Goal: Information Seeking & Learning: Learn about a topic

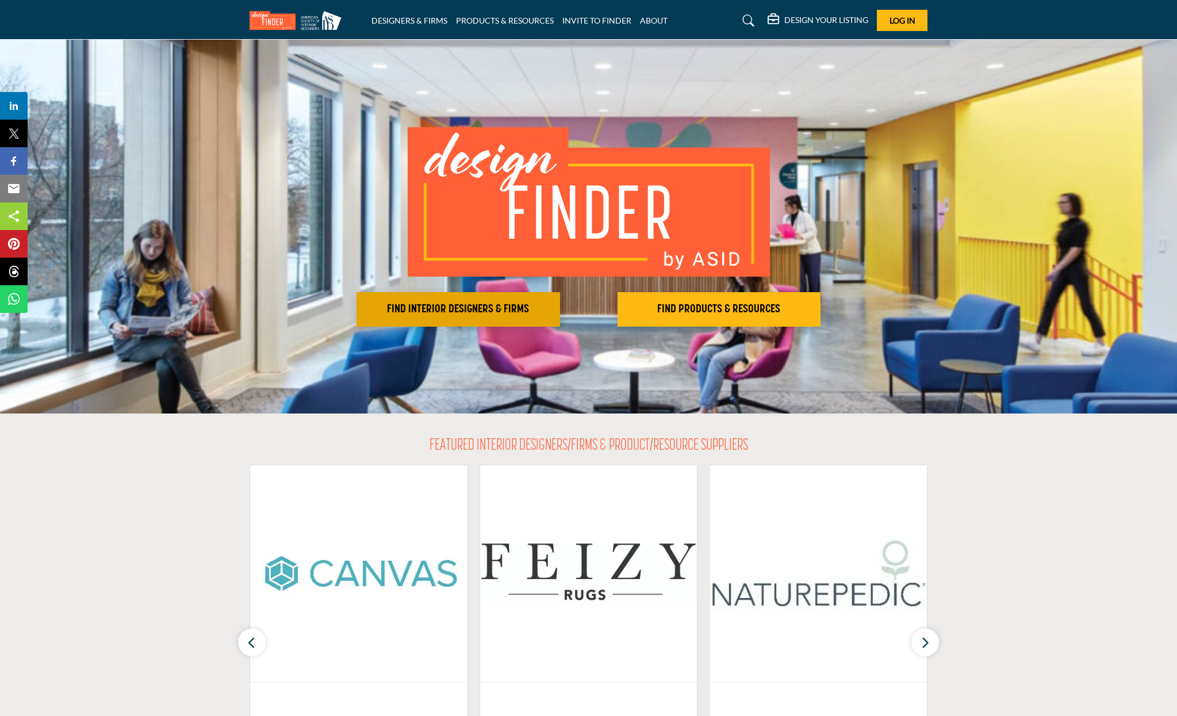
click at [425, 305] on h2 "FIND INTERIOR DESIGNERS & FIRMS" at bounding box center [458, 310] width 197 height 14
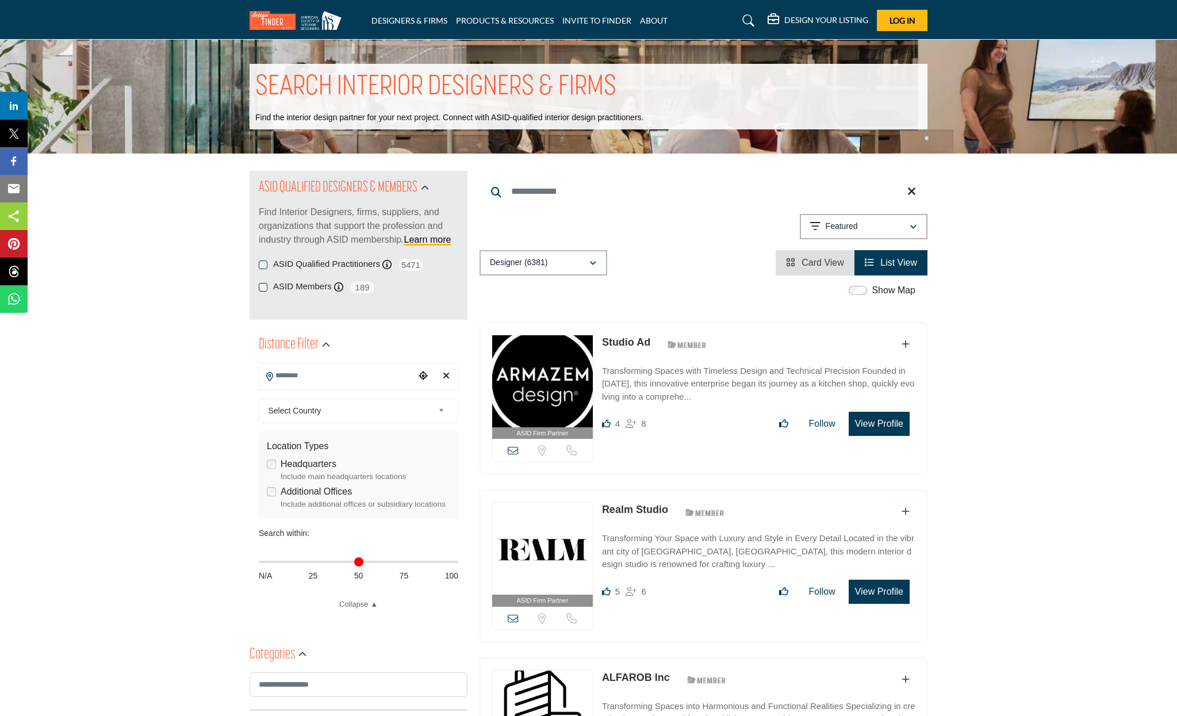
click at [302, 376] on input "Search Location" at bounding box center [336, 376] width 155 height 22
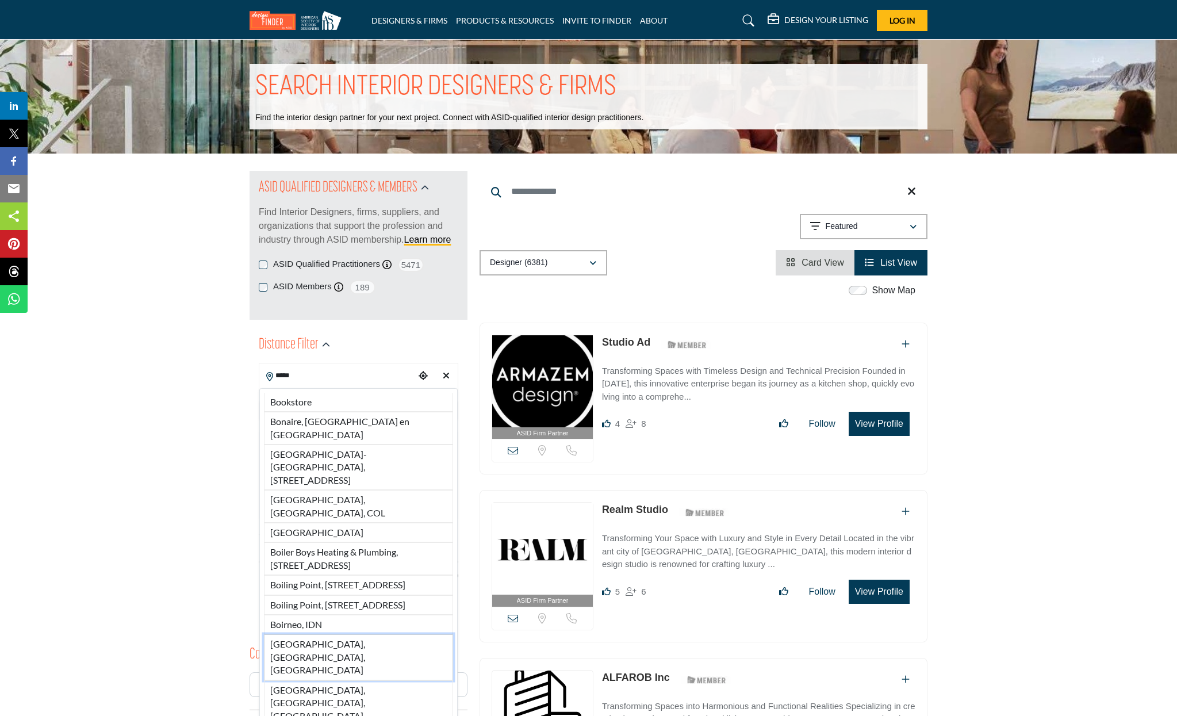
click at [305, 637] on li "[GEOGRAPHIC_DATA], [GEOGRAPHIC_DATA], [GEOGRAPHIC_DATA]" at bounding box center [358, 656] width 189 height 45
type input "**********"
type input "***"
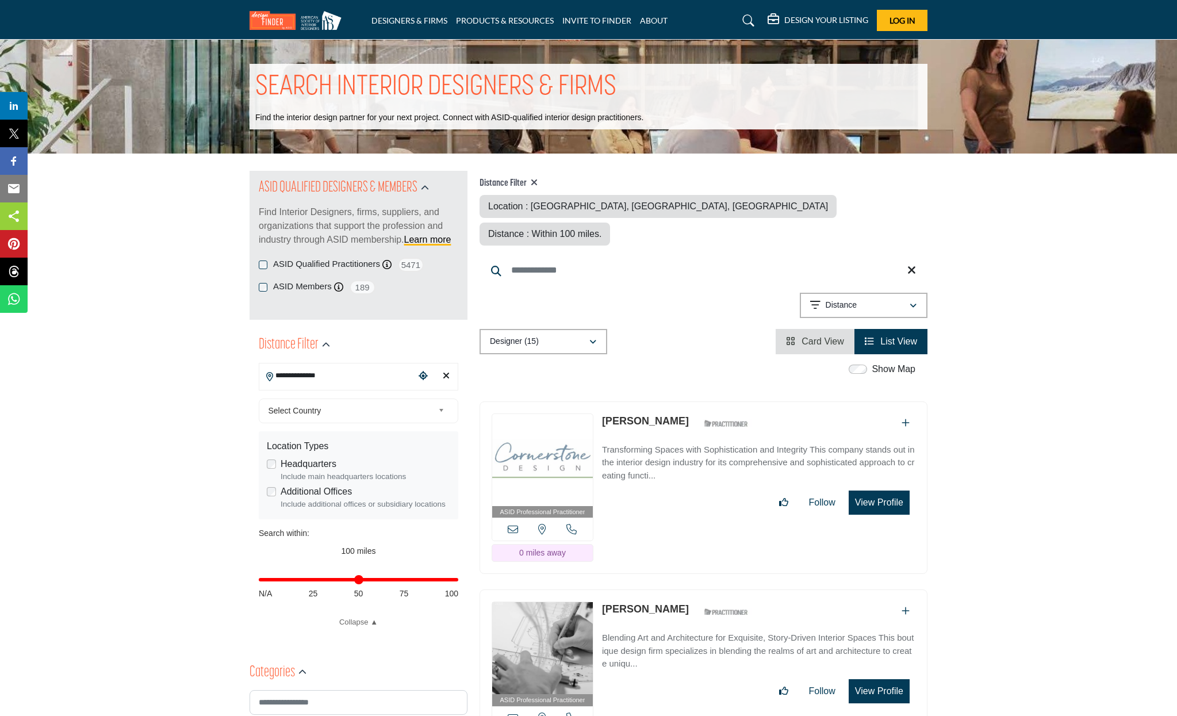
click at [441, 409] on b at bounding box center [443, 411] width 10 height 14
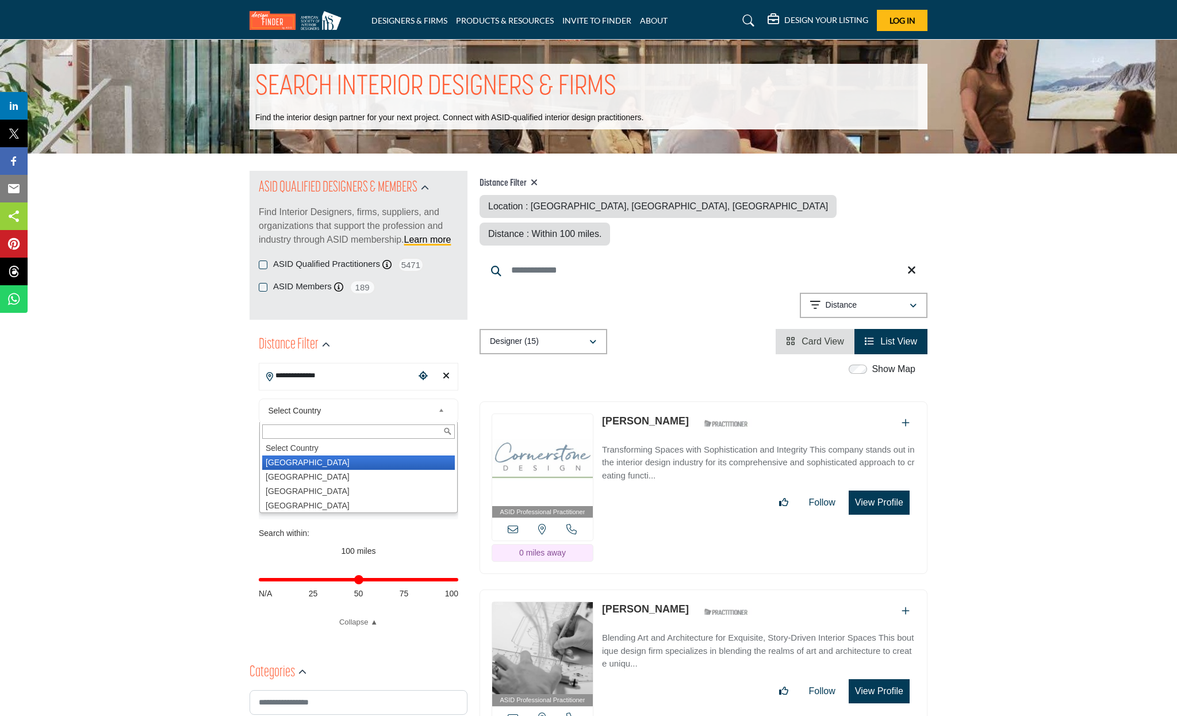
click at [361, 461] on li "[GEOGRAPHIC_DATA]" at bounding box center [358, 463] width 193 height 14
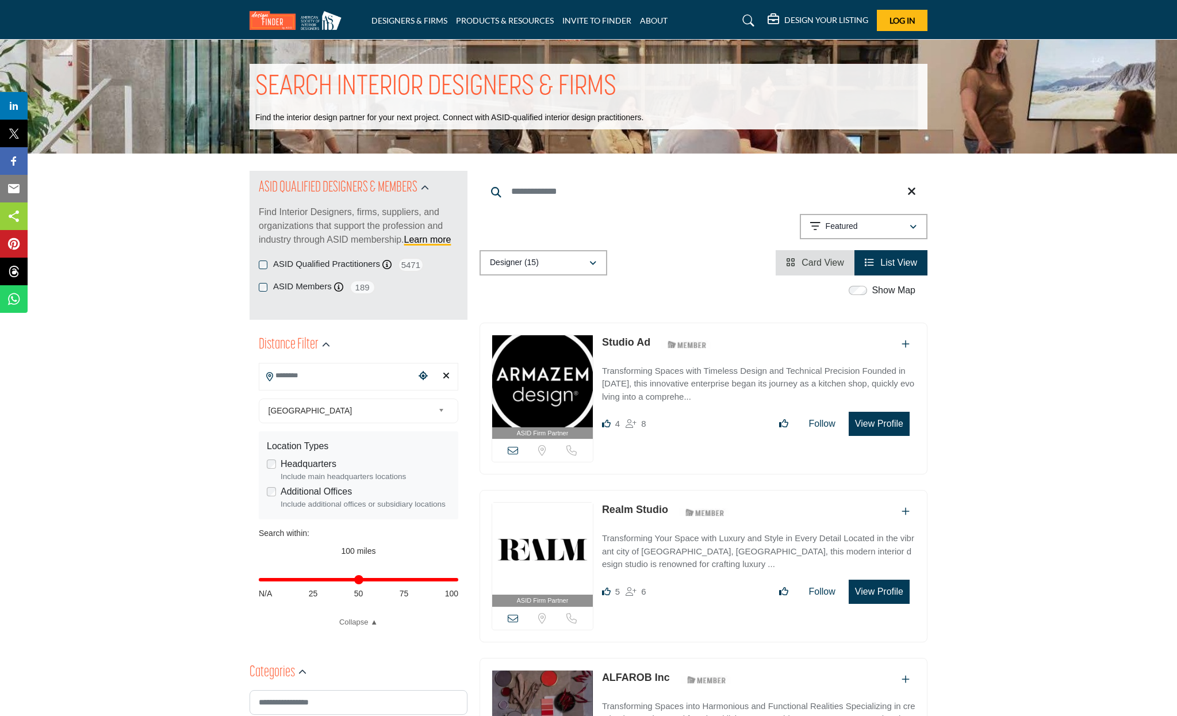
click at [308, 462] on label "Headquarters" at bounding box center [309, 464] width 56 height 14
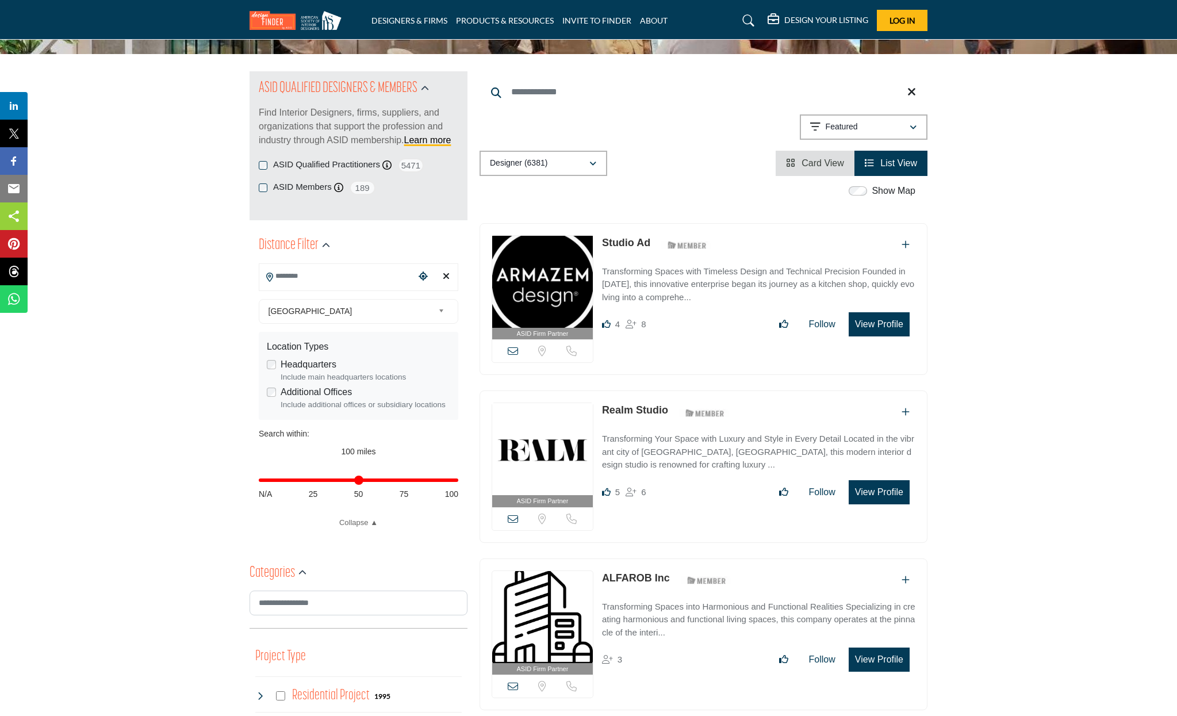
scroll to position [402, 0]
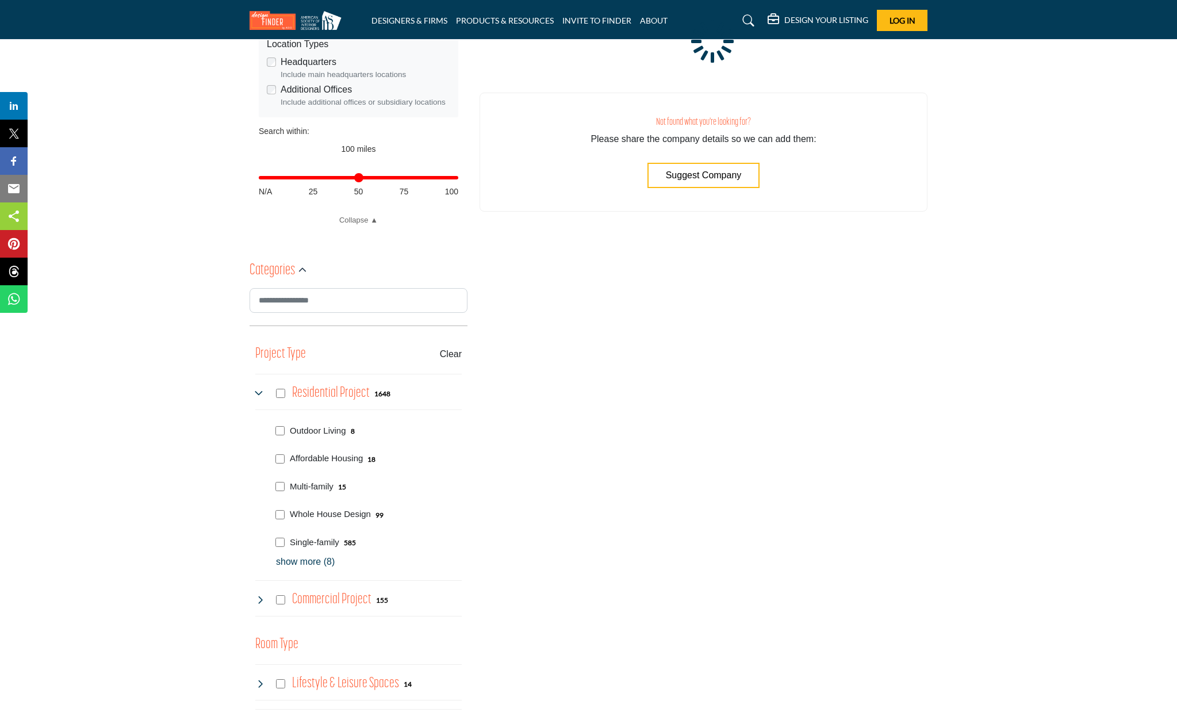
click at [310, 557] on p "show more (8)" at bounding box center [369, 562] width 186 height 14
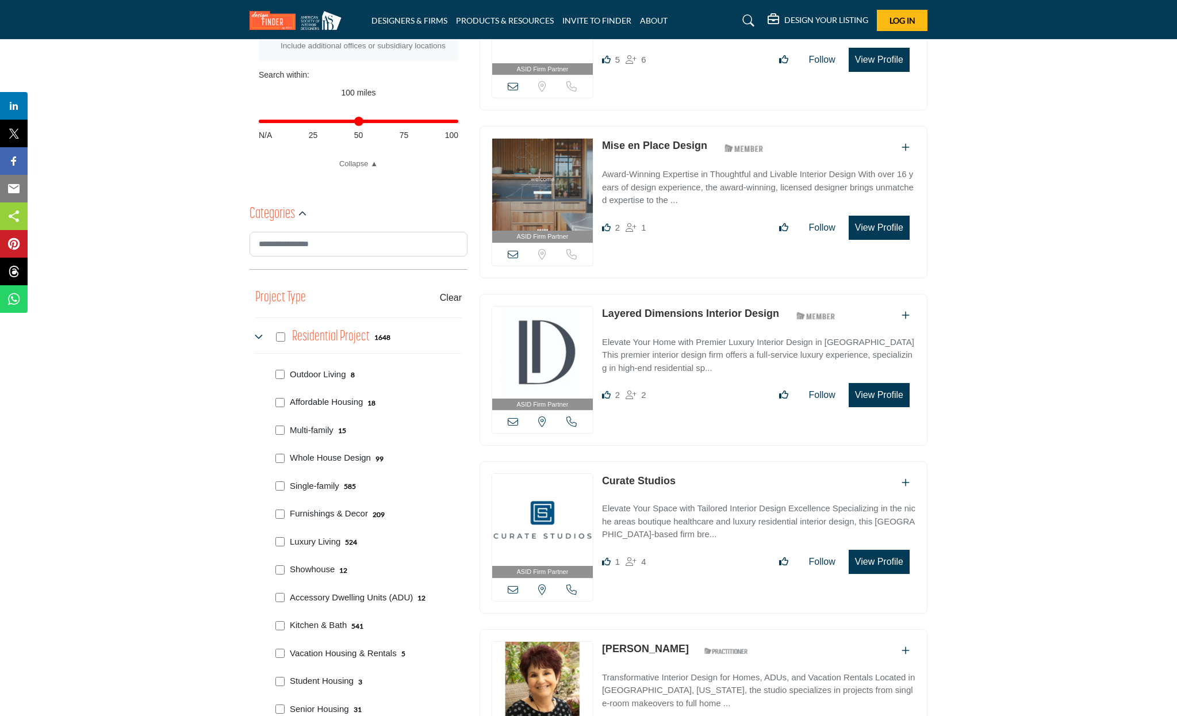
scroll to position [602, 0]
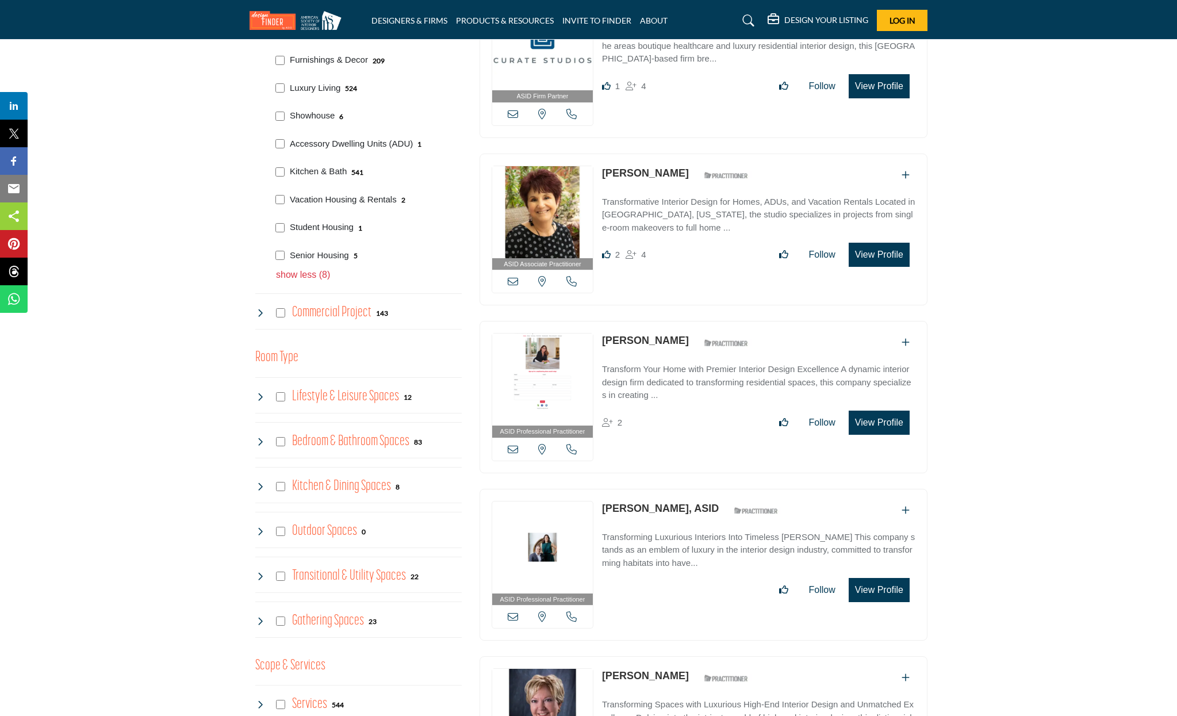
scroll to position [1531, 0]
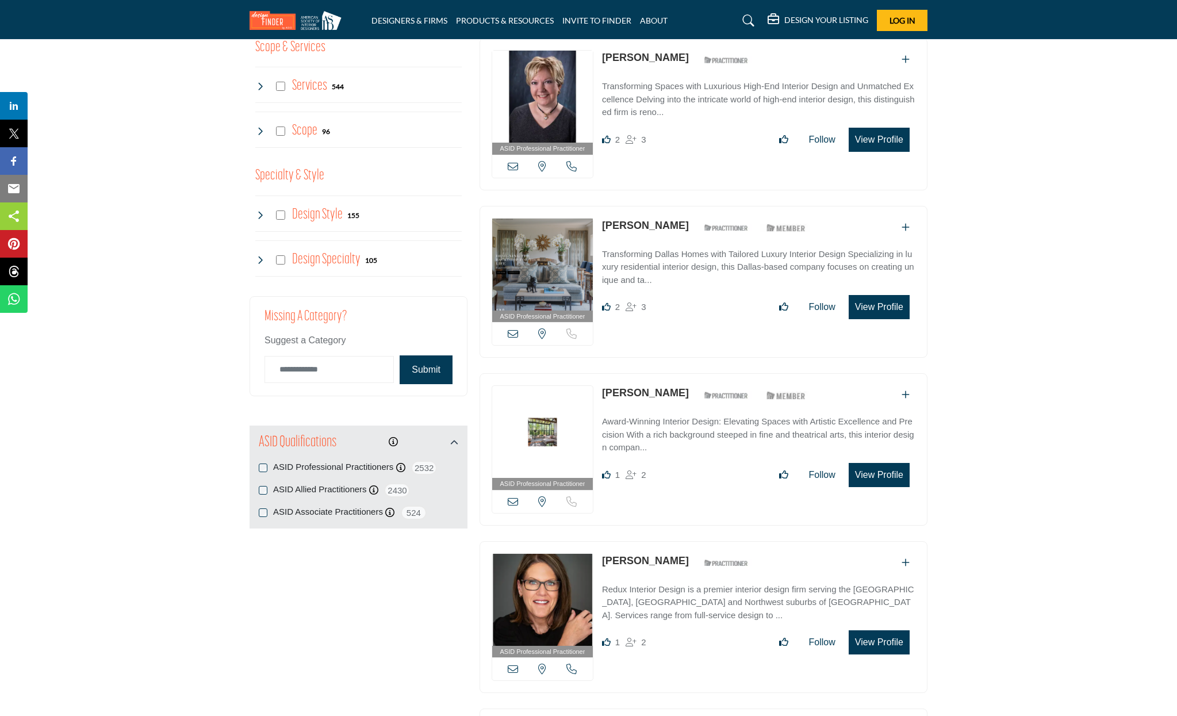
click at [427, 362] on button "Submit" at bounding box center [426, 369] width 53 height 29
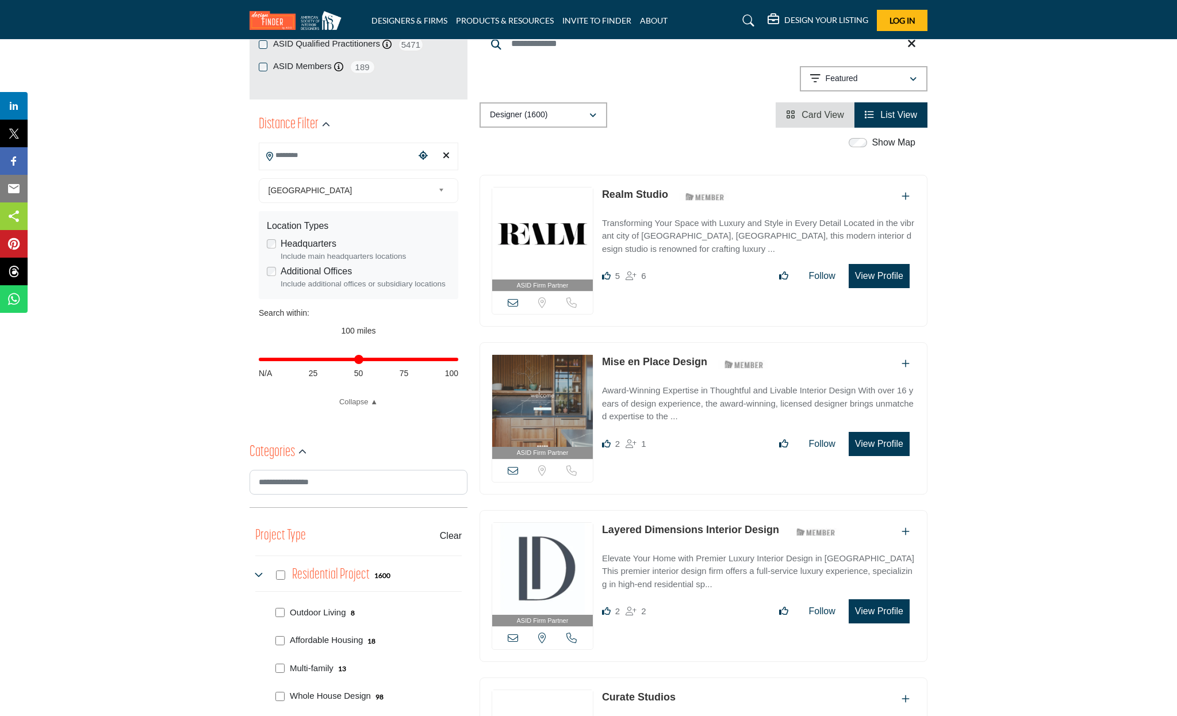
scroll to position [0, 0]
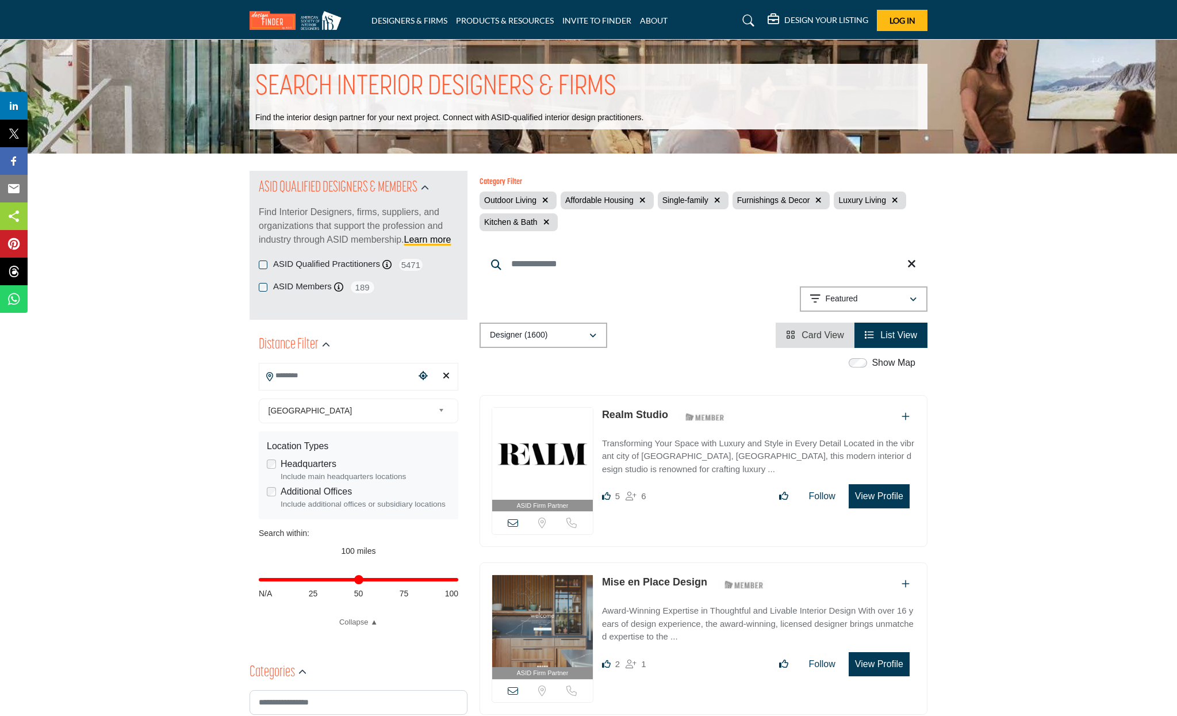
click at [315, 375] on input "Search Location" at bounding box center [336, 376] width 155 height 22
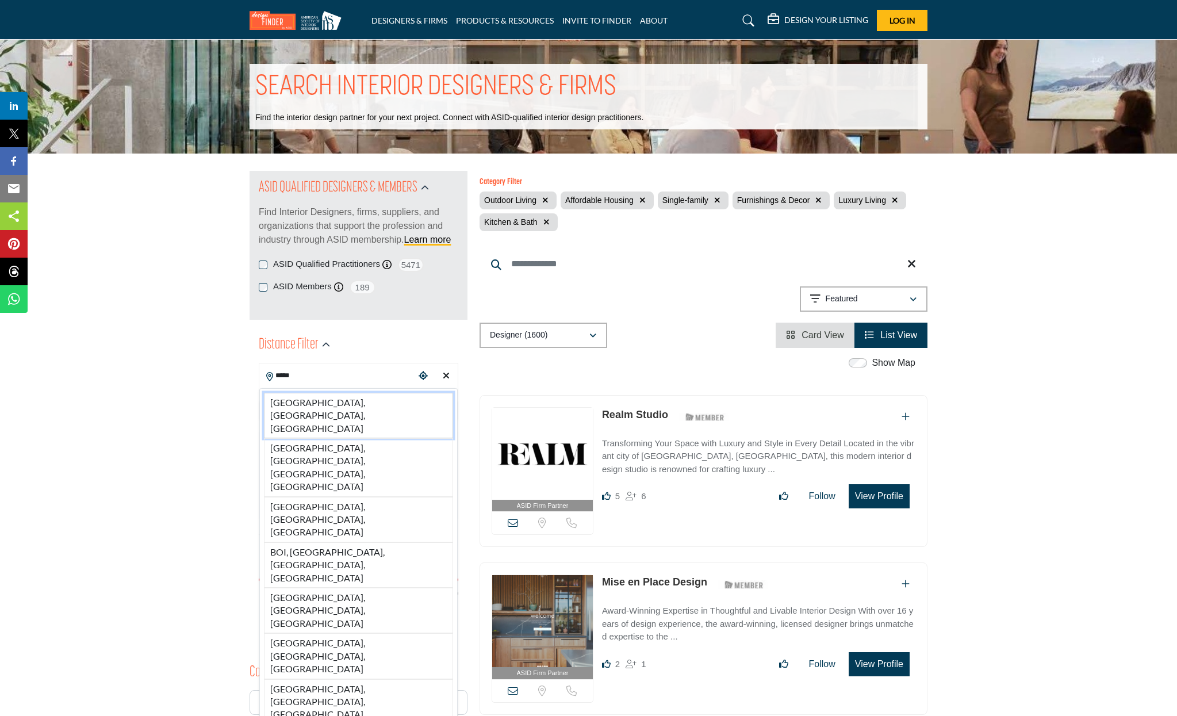
click at [293, 403] on li "[GEOGRAPHIC_DATA], [GEOGRAPHIC_DATA], [GEOGRAPHIC_DATA]" at bounding box center [358, 415] width 189 height 45
type input "**********"
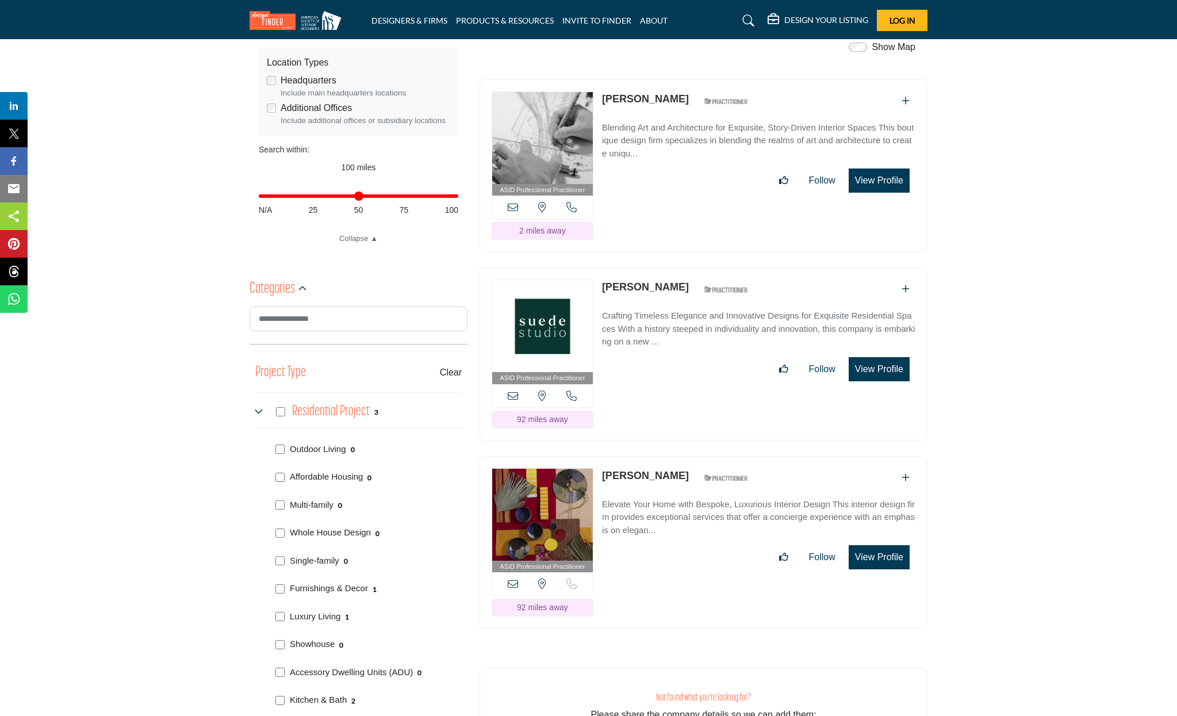
scroll to position [278, 0]
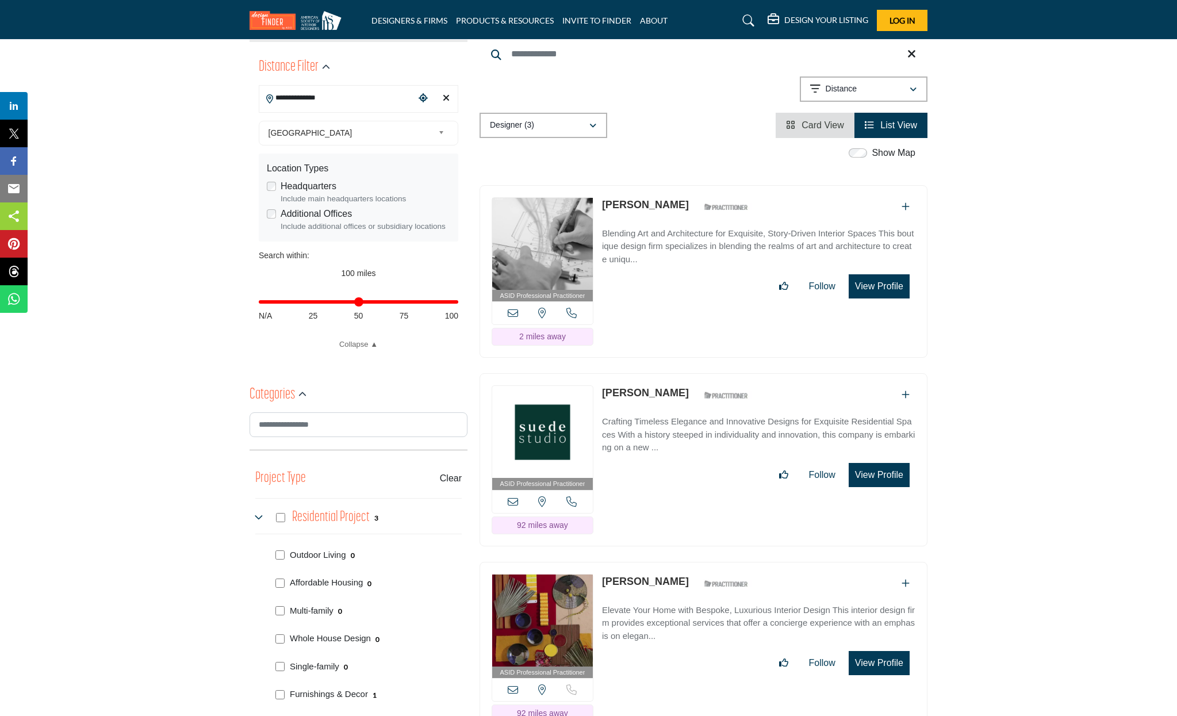
click at [874, 463] on button "View Profile" at bounding box center [879, 475] width 61 height 24
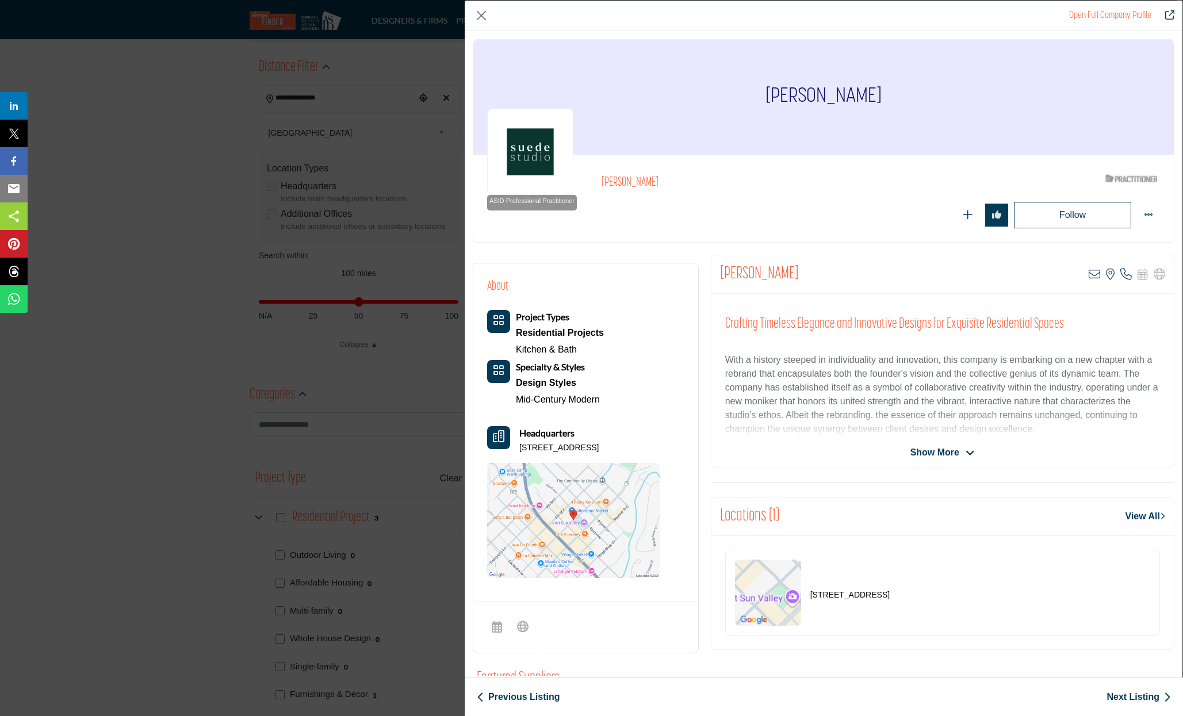
click at [933, 451] on span "Show More" at bounding box center [935, 453] width 49 height 14
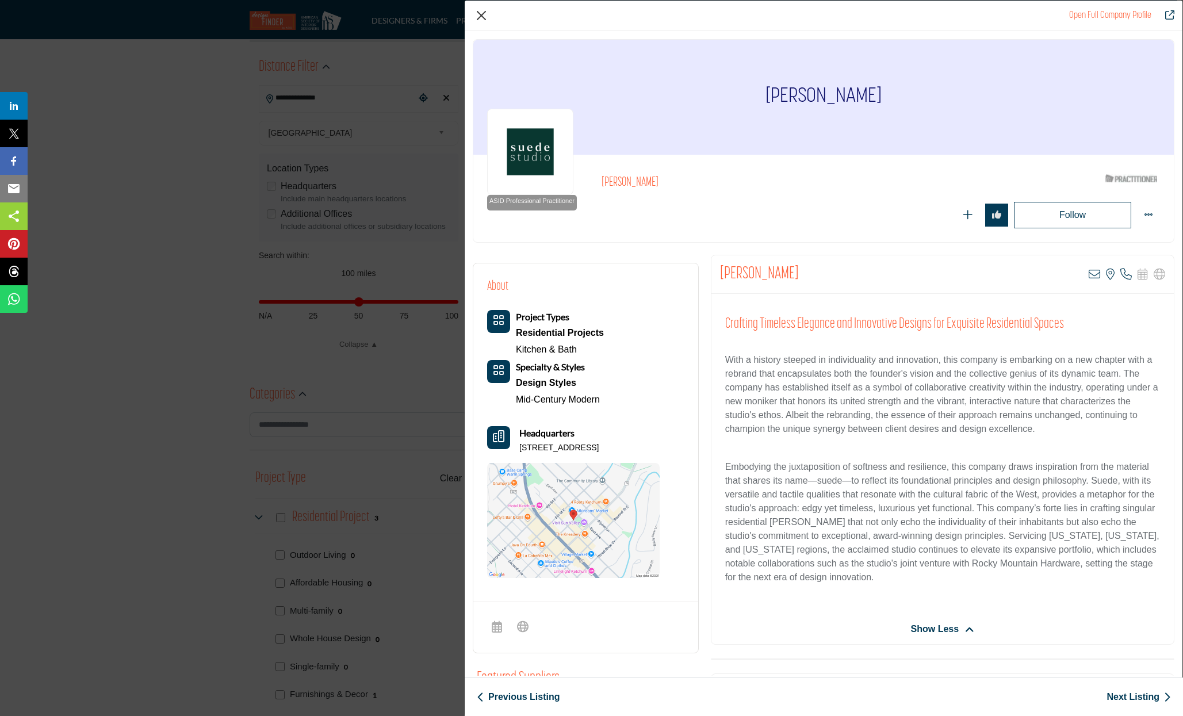
click at [480, 14] on button "Close" at bounding box center [481, 15] width 17 height 17
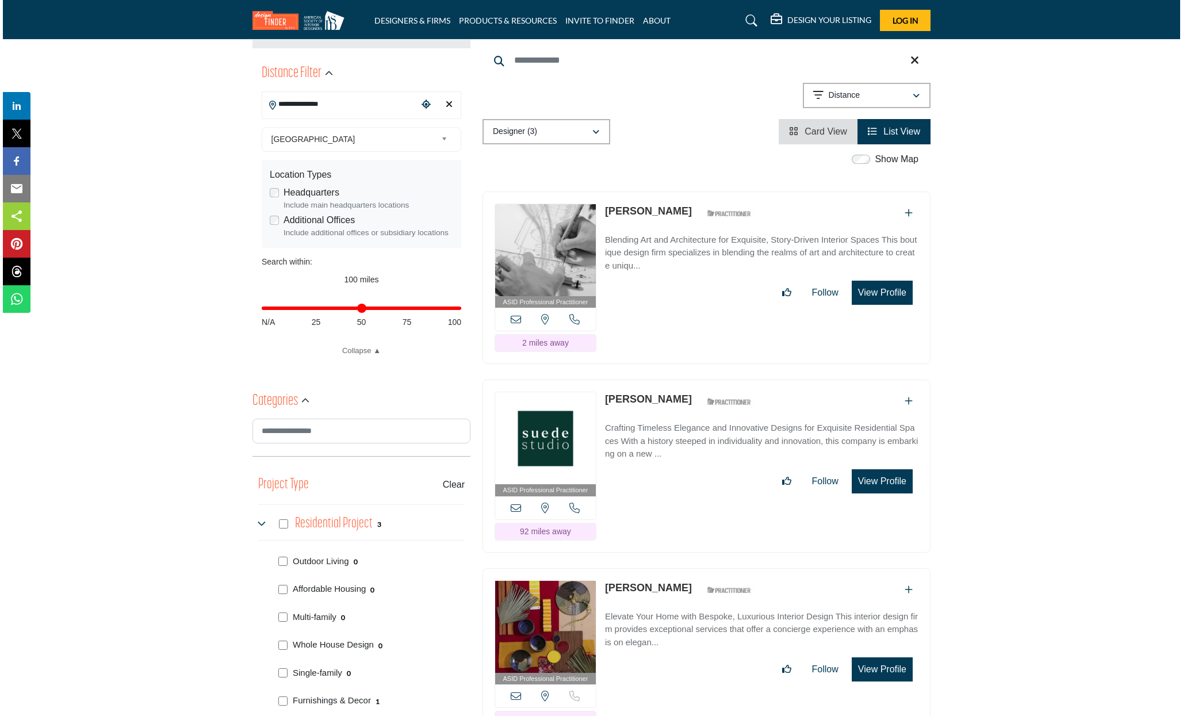
scroll to position [258, 0]
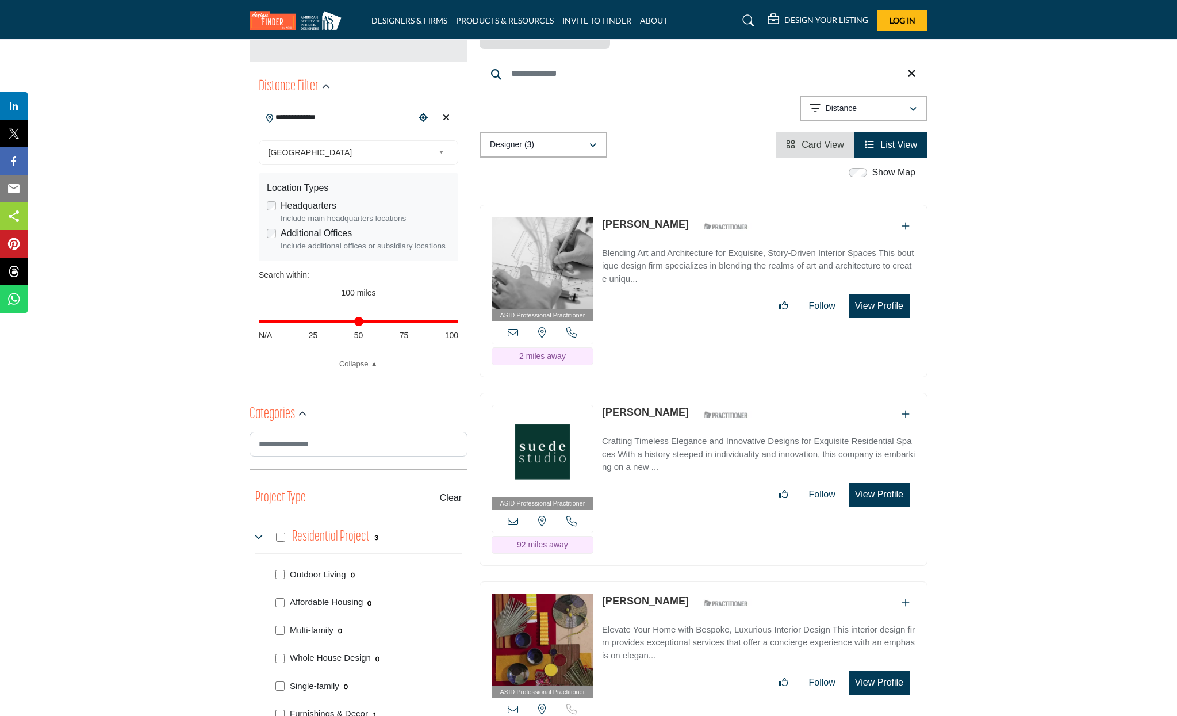
click at [870, 294] on button "View Profile" at bounding box center [879, 306] width 61 height 24
